Goal: Find contact information: Find contact information

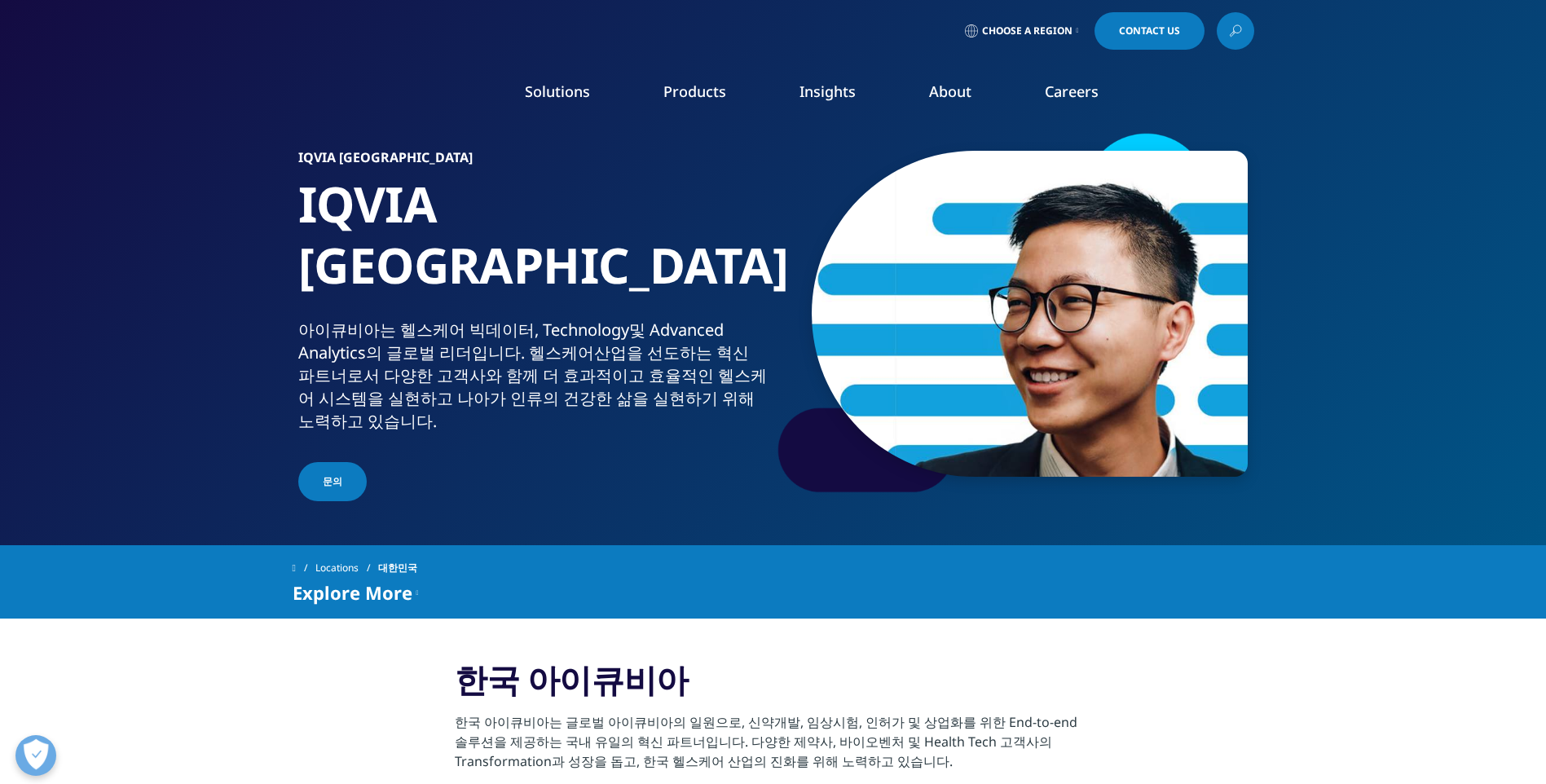
click at [1045, 25] on span "Choose a Region" at bounding box center [1027, 31] width 91 height 13
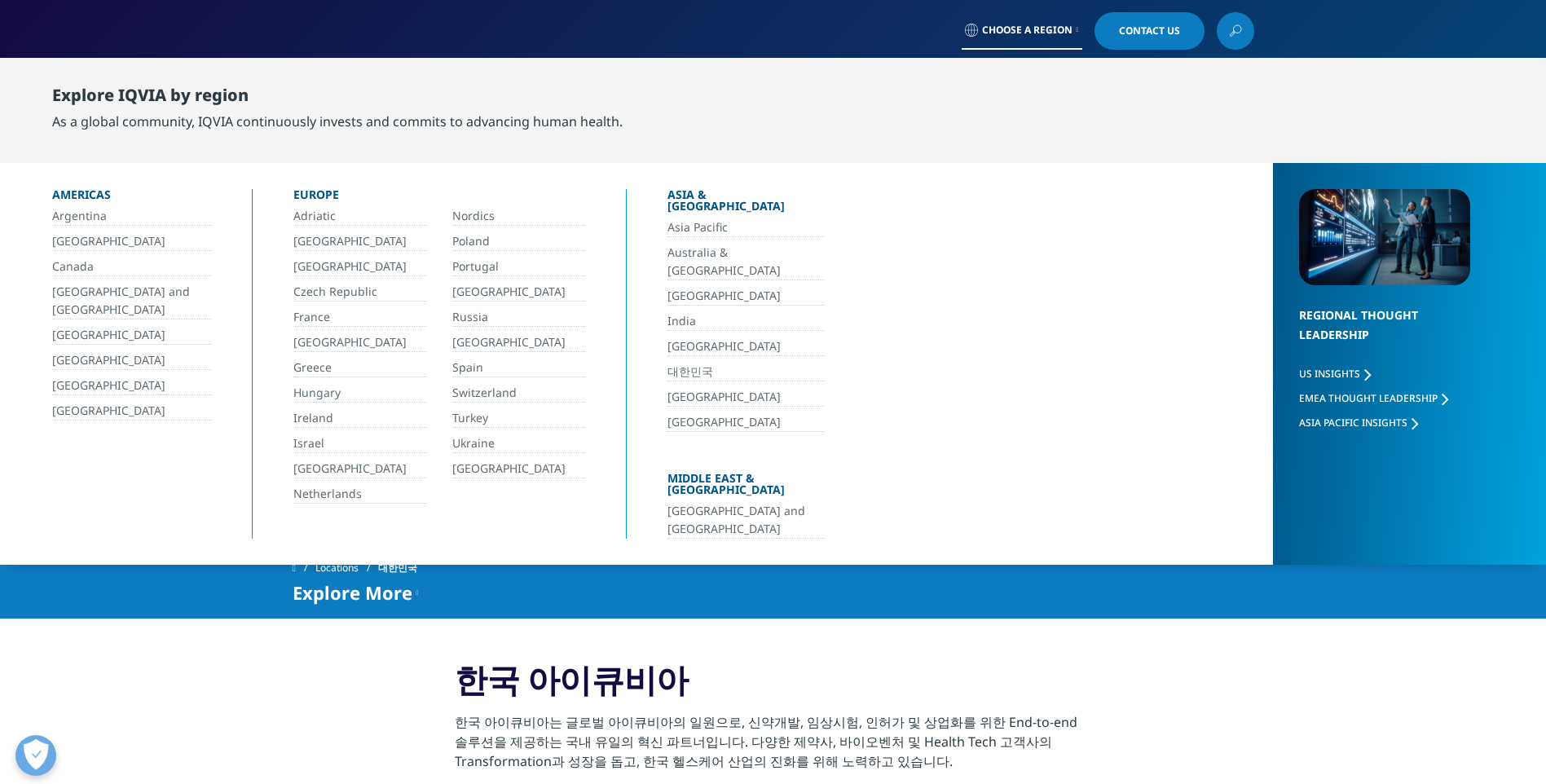
click at [676, 363] on link "대한민국" at bounding box center [745, 372] width 156 height 19
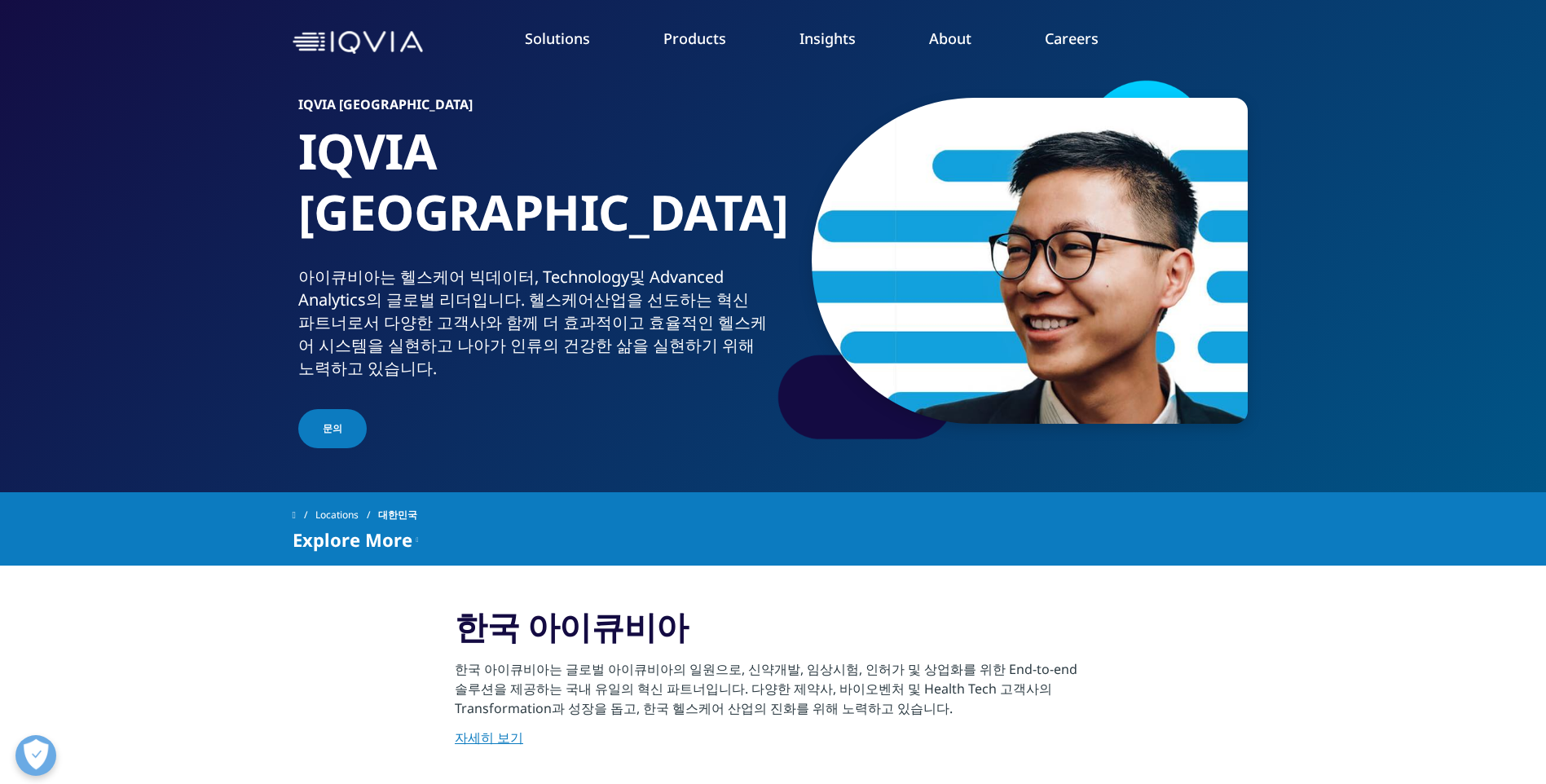
scroll to position [82, 0]
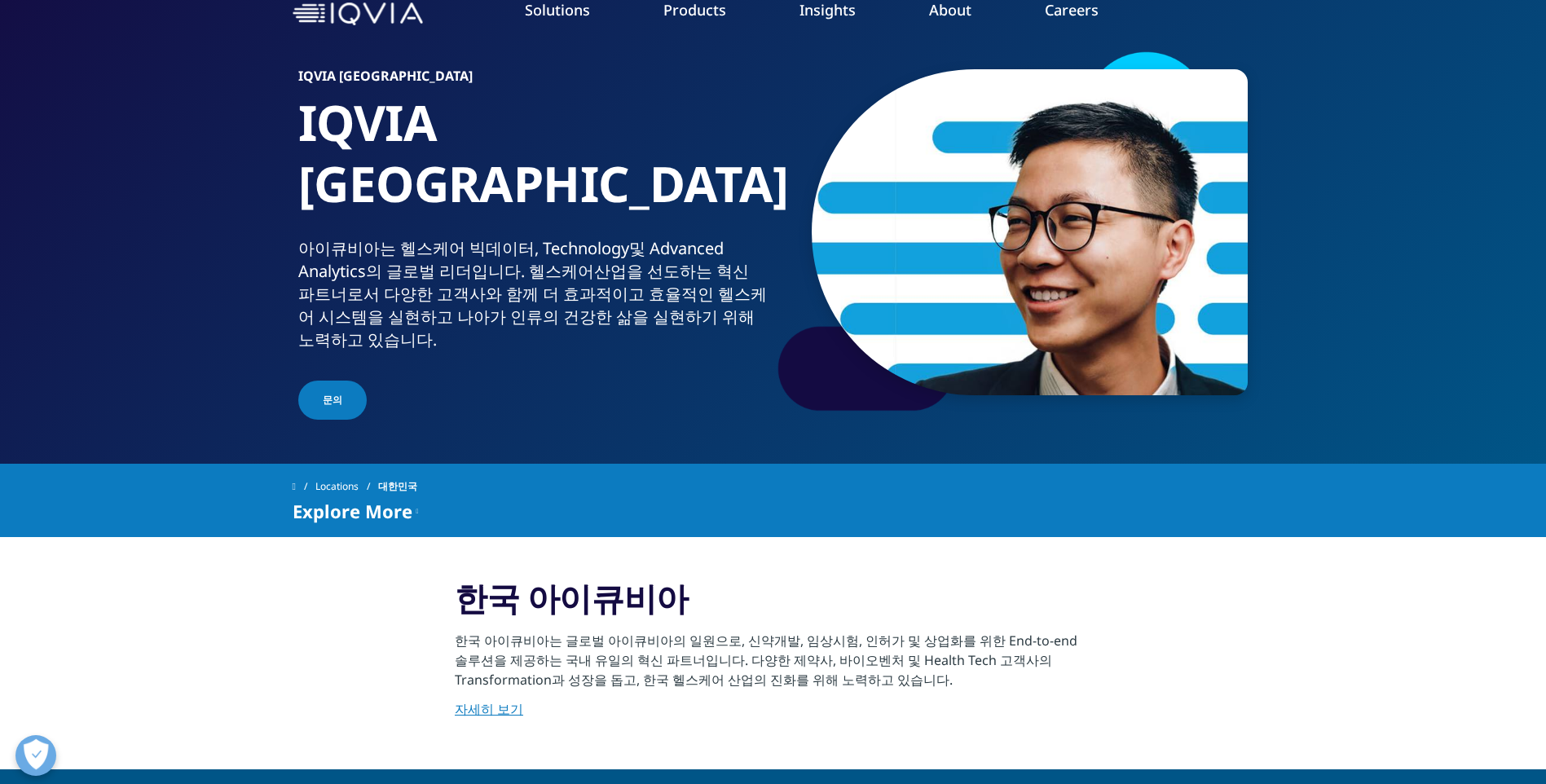
click at [344, 380] on link "문의" at bounding box center [333, 399] width 69 height 39
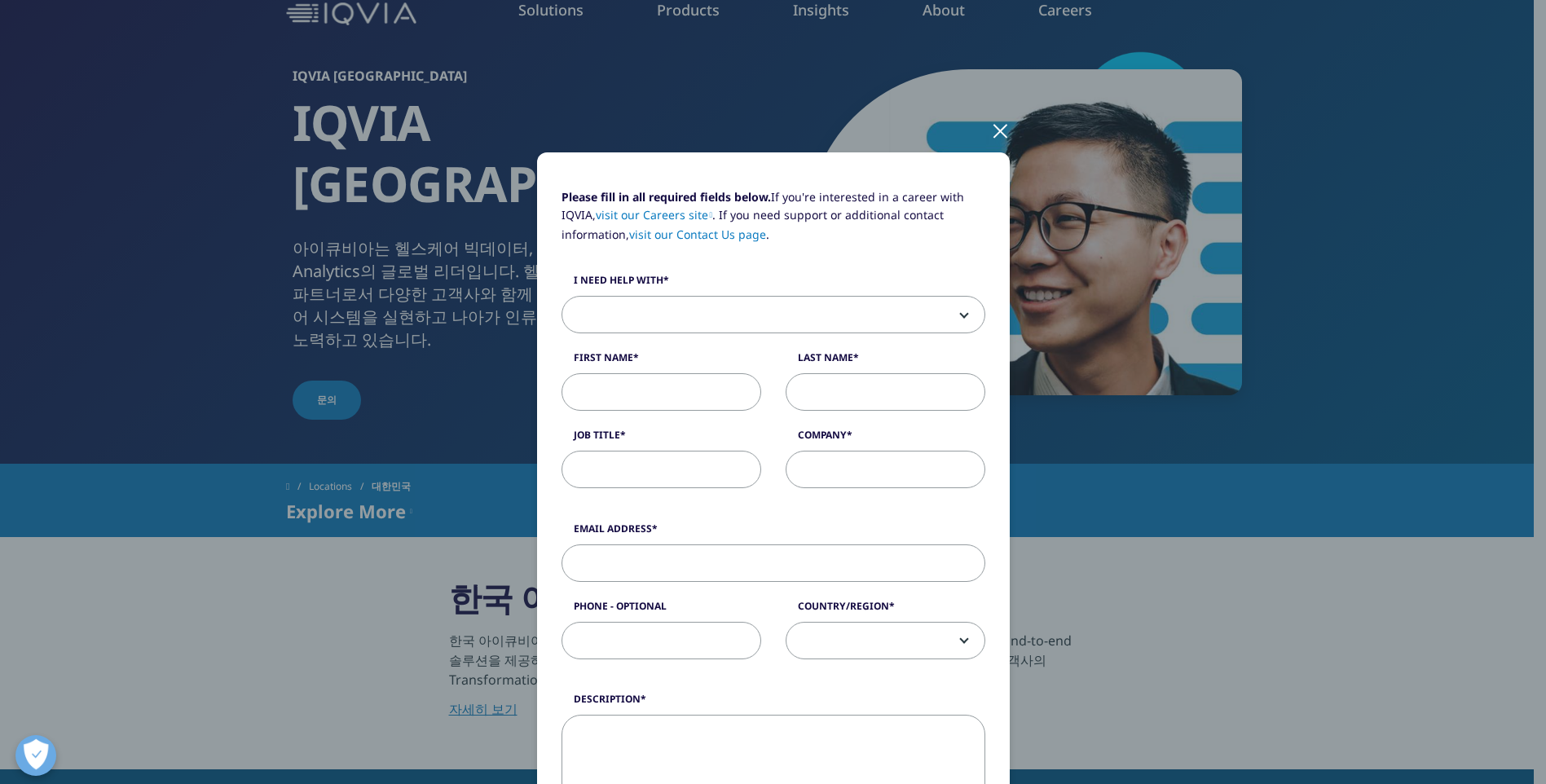
click at [994, 127] on div at bounding box center [1001, 130] width 19 height 45
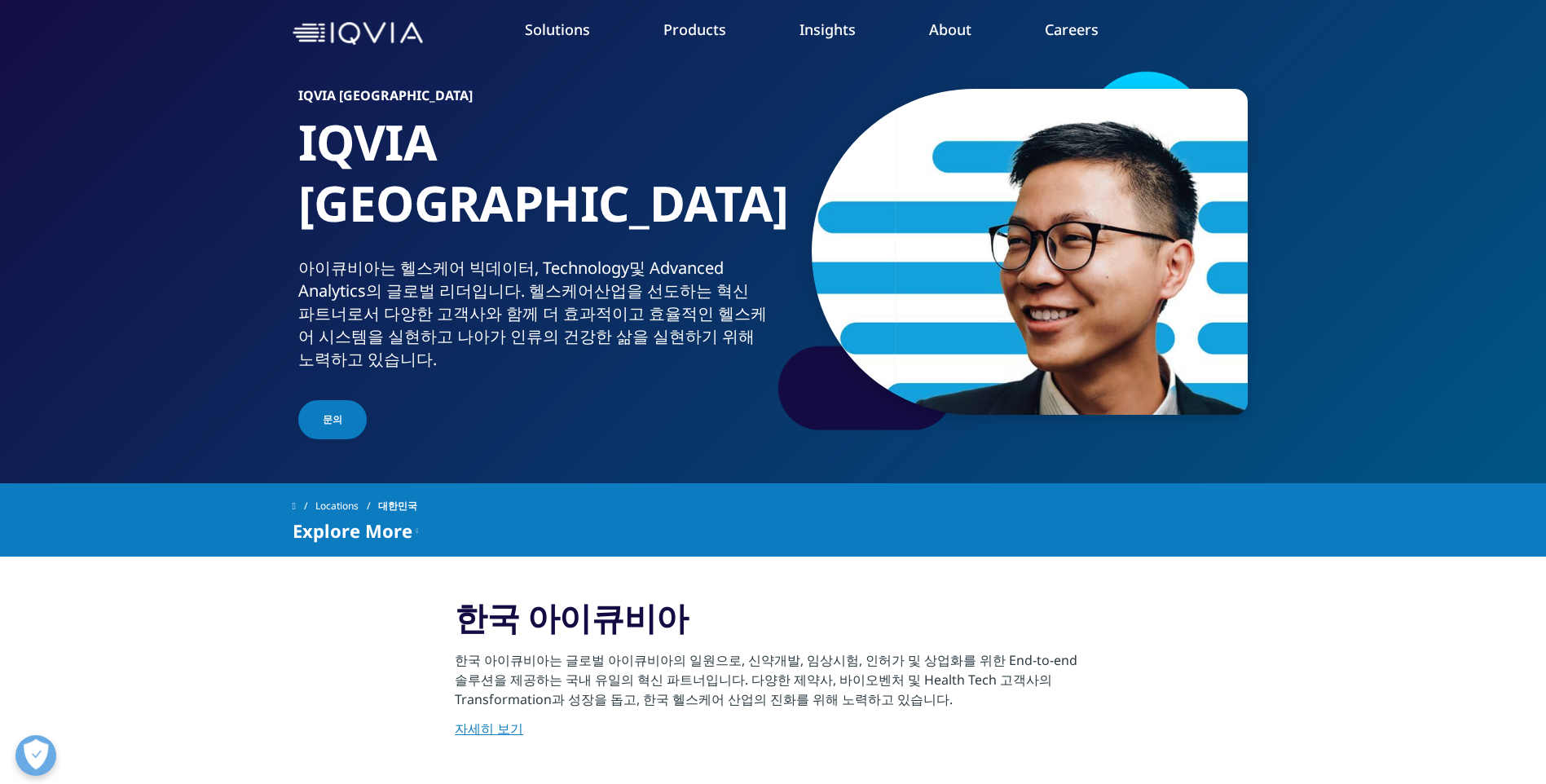
scroll to position [0, 0]
